Goal: Check status: Check status

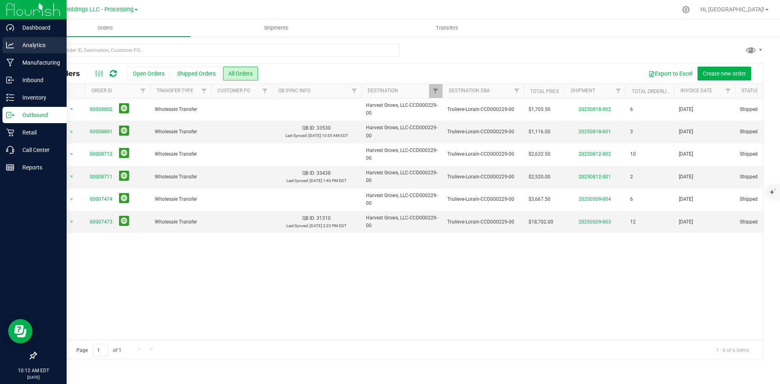
click at [22, 48] on p "Analytics" at bounding box center [38, 45] width 49 height 10
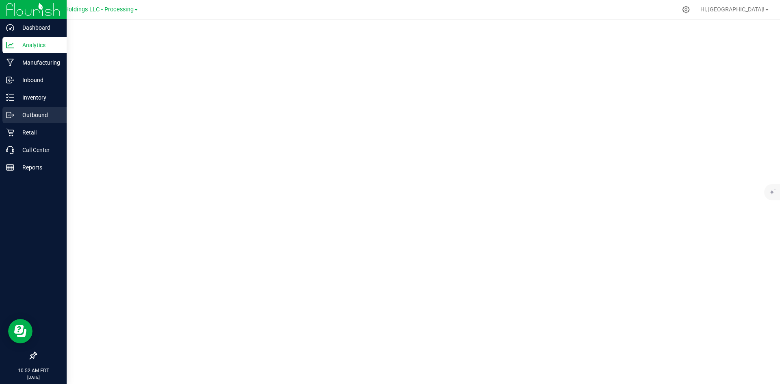
click at [38, 110] on div "Outbound" at bounding box center [34, 115] width 64 height 16
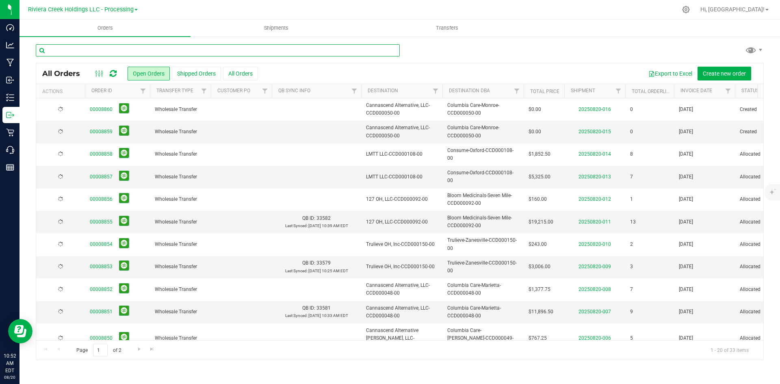
click at [149, 52] on input "text" at bounding box center [218, 50] width 364 height 12
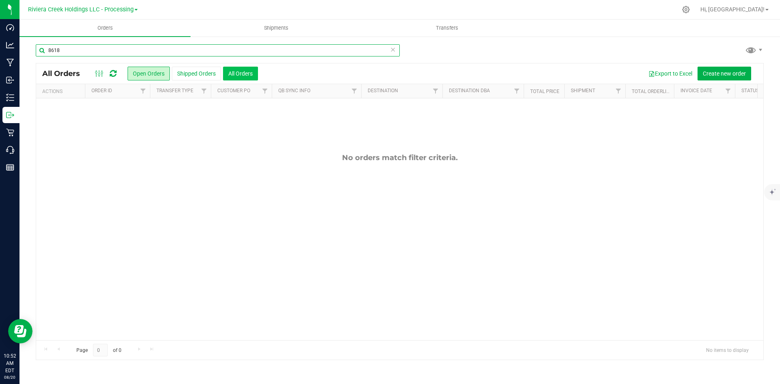
type input "8618"
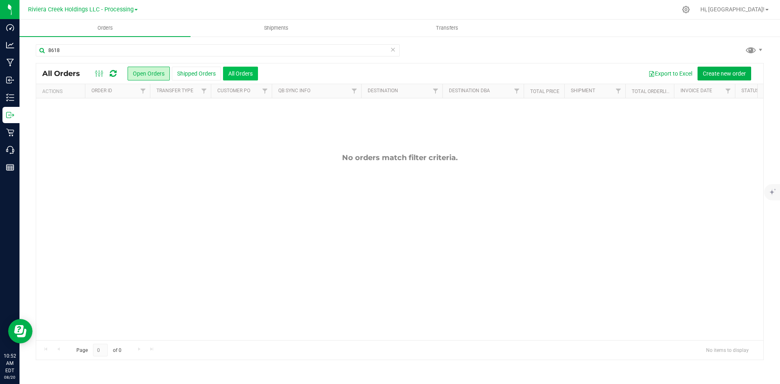
click at [246, 72] on button "All Orders" at bounding box center [240, 74] width 35 height 14
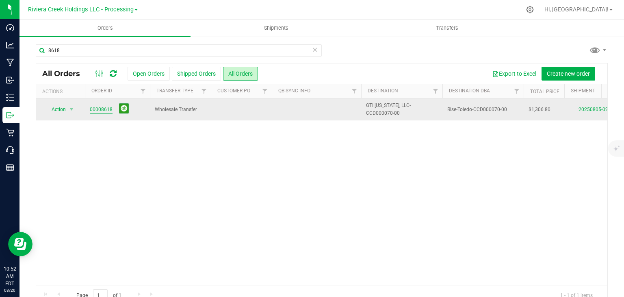
click at [101, 109] on link "00008618" at bounding box center [101, 110] width 23 height 8
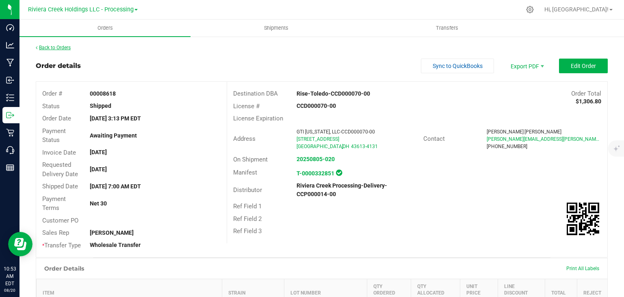
click at [65, 49] on link "Back to Orders" at bounding box center [53, 48] width 35 height 6
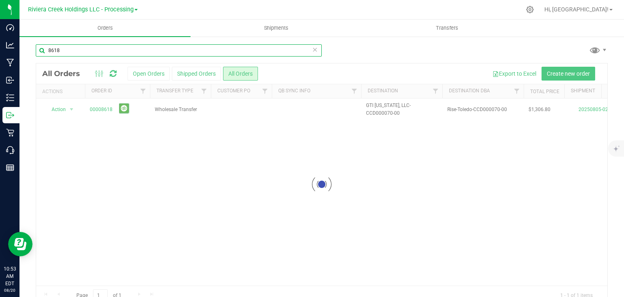
drag, startPoint x: 80, startPoint y: 52, endPoint x: 46, endPoint y: 52, distance: 34.1
click at [46, 52] on input "8618" at bounding box center [179, 50] width 286 height 12
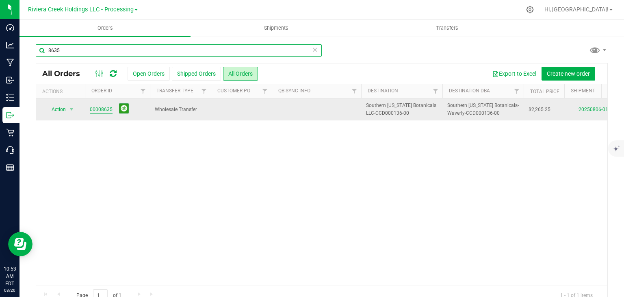
type input "8635"
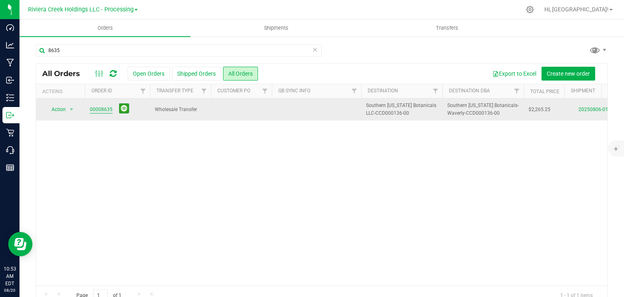
click at [99, 109] on link "00008635" at bounding box center [101, 110] width 23 height 8
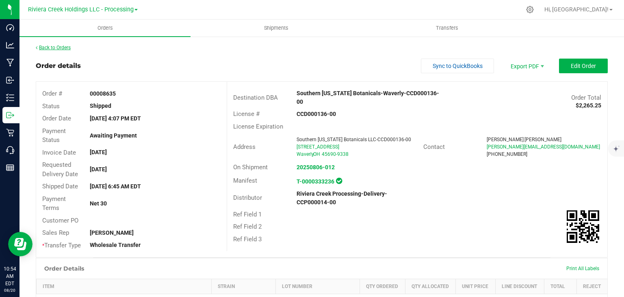
click at [52, 46] on link "Back to Orders" at bounding box center [53, 48] width 35 height 6
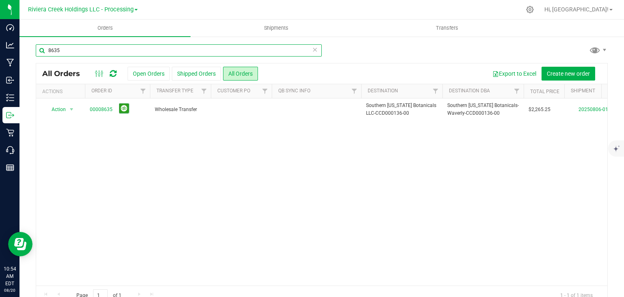
click at [22, 50] on div "8635 All Orders Open Orders Shipped Orders All Orders Export to Excel Create ne…" at bounding box center [321, 174] width 604 height 277
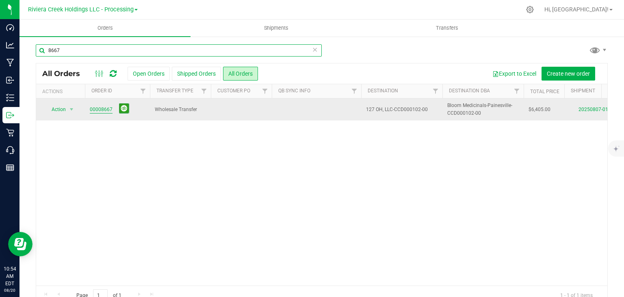
type input "8667"
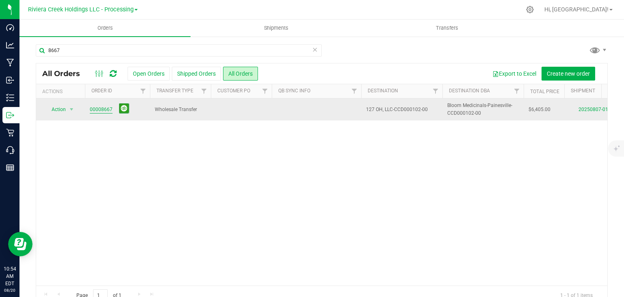
click at [100, 108] on link "00008667" at bounding box center [101, 110] width 23 height 8
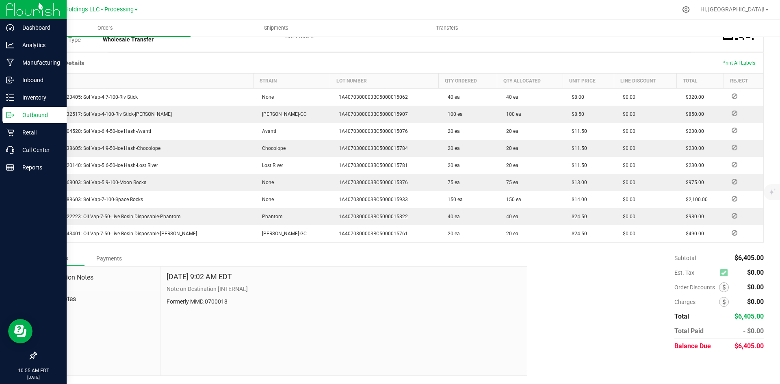
scroll to position [187, 0]
click at [26, 41] on p "Analytics" at bounding box center [38, 45] width 49 height 10
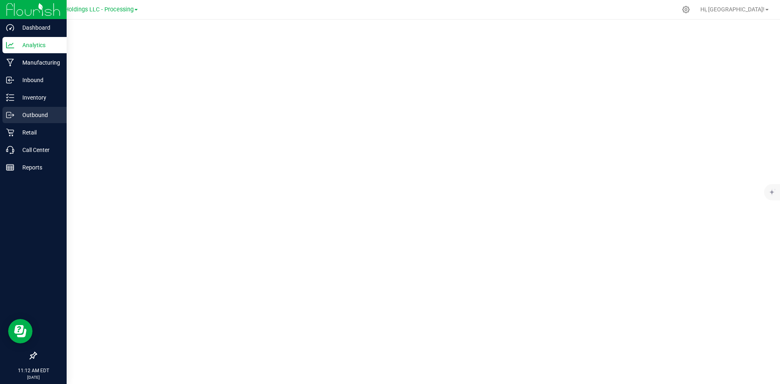
click at [24, 109] on div "Outbound" at bounding box center [34, 115] width 64 height 16
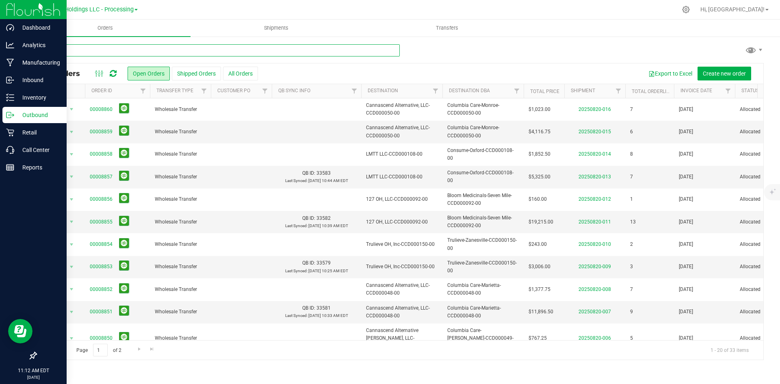
click at [128, 49] on input "text" at bounding box center [218, 50] width 364 height 12
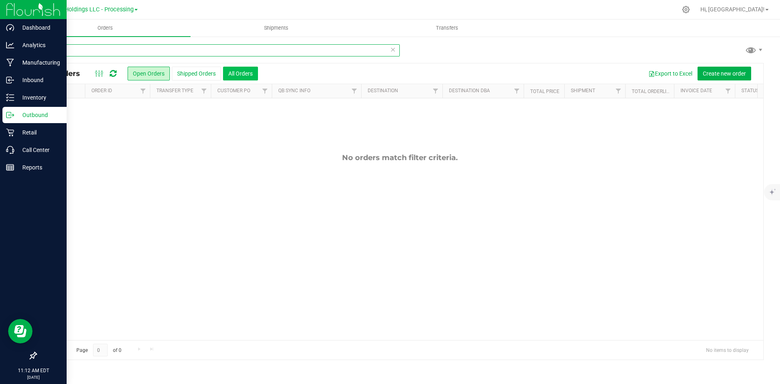
type input "8814"
click at [247, 78] on button "All Orders" at bounding box center [240, 74] width 35 height 14
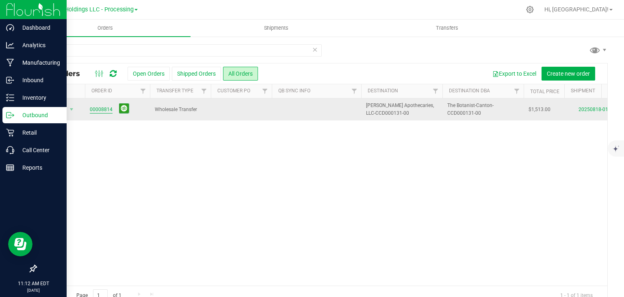
click at [107, 110] on link "00008814" at bounding box center [101, 110] width 23 height 8
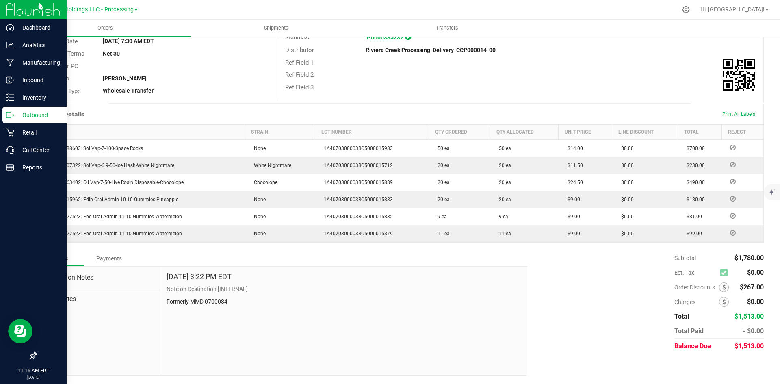
scroll to position [136, 0]
